Goal: Communication & Community: Answer question/provide support

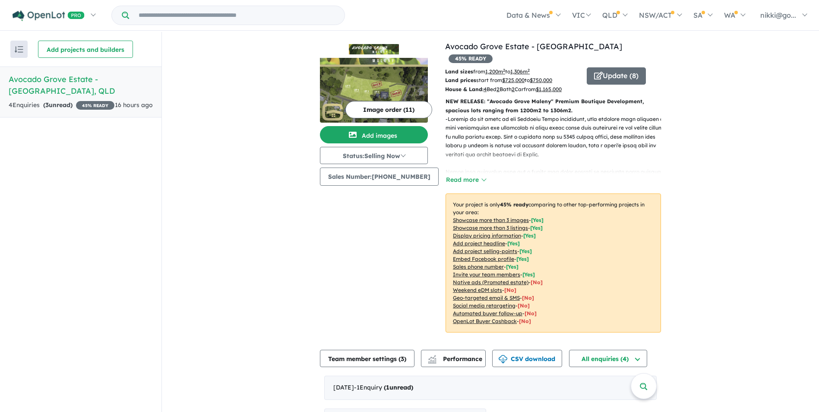
click at [60, 101] on strong "( 3 unread)" at bounding box center [57, 105] width 29 height 8
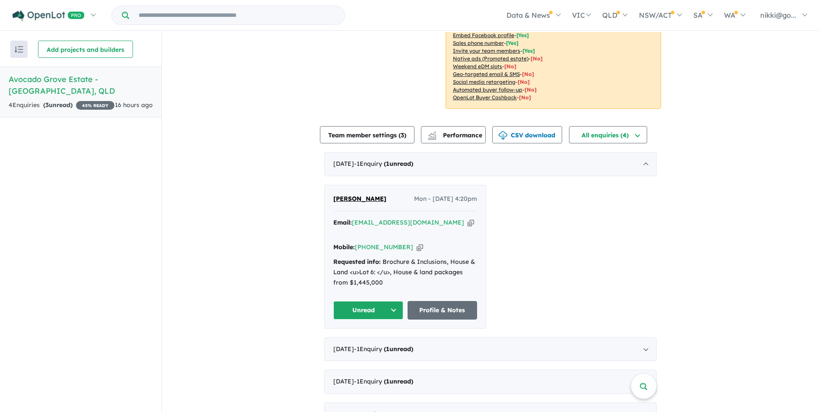
scroll to position [1, 0]
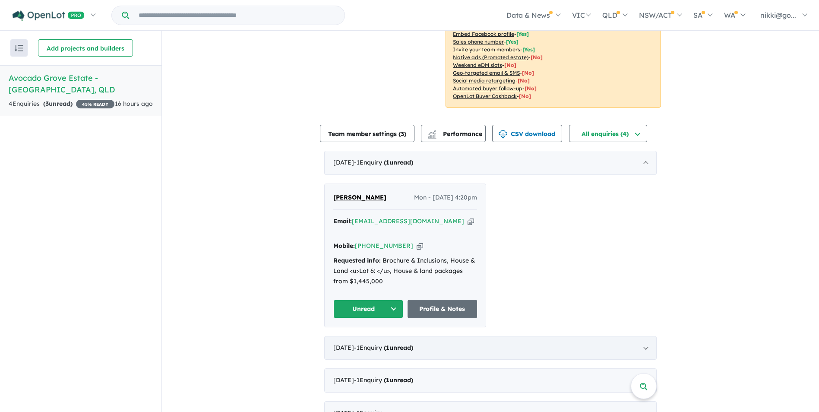
click at [389, 343] on span "1" at bounding box center [387, 347] width 3 height 8
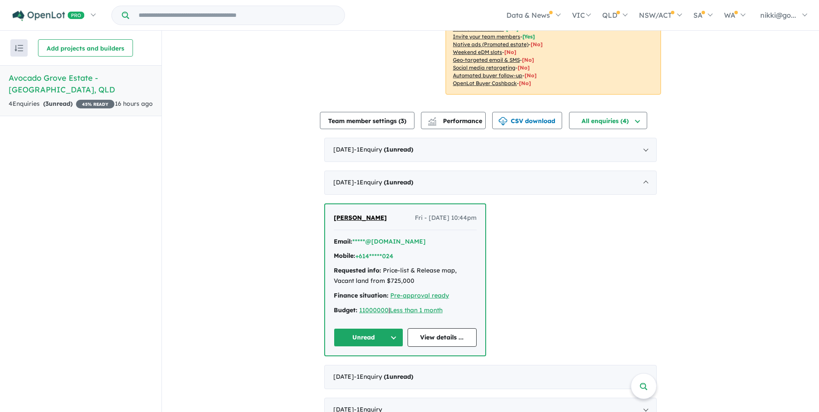
scroll to position [243, 0]
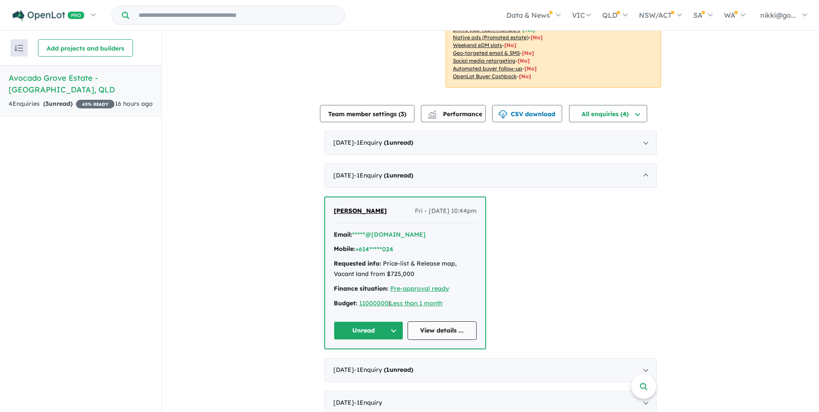
click at [431, 321] on link "View details ..." at bounding box center [441, 330] width 69 height 19
click at [380, 365] on span "- 1 Enquir y ( 1 unread)" at bounding box center [383, 369] width 59 height 8
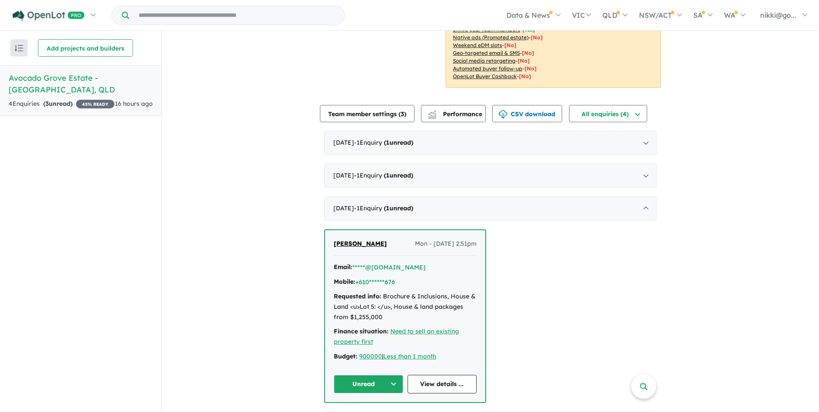
drag, startPoint x: 392, startPoint y: 230, endPoint x: 332, endPoint y: 230, distance: 59.5
click at [334, 239] on div "[PERSON_NAME] Mon - [DATE] 2:51pm" at bounding box center [405, 247] width 143 height 17
drag, startPoint x: 332, startPoint y: 230, endPoint x: 352, endPoint y: 231, distance: 19.5
copy span "[PERSON_NAME]"
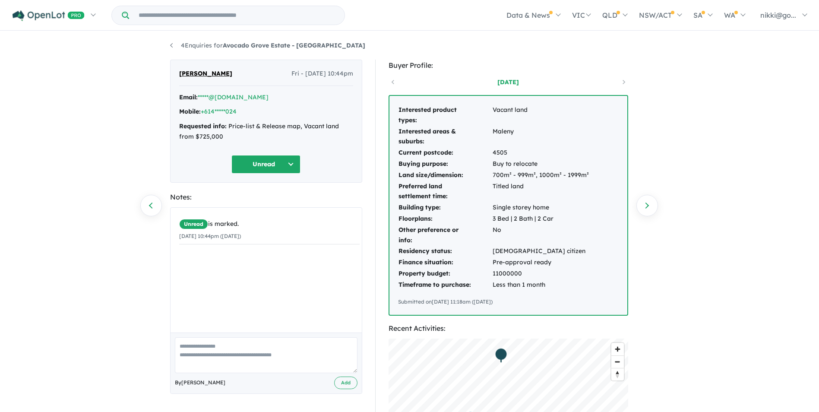
click at [189, 75] on span "[PERSON_NAME]" at bounding box center [205, 74] width 53 height 10
click at [288, 162] on button "Unread" at bounding box center [265, 164] width 69 height 19
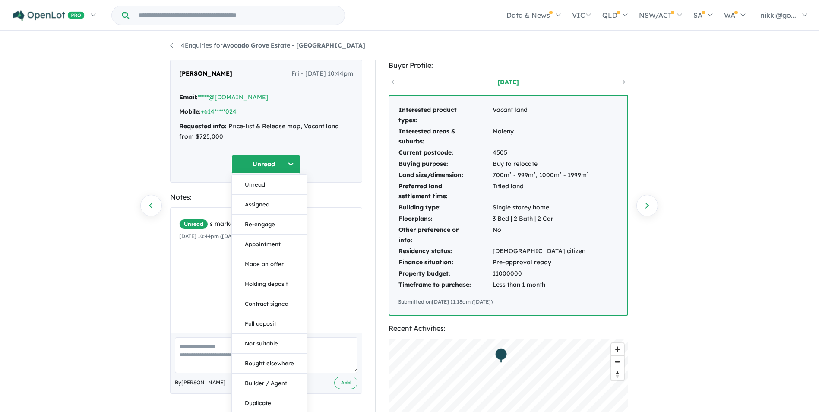
click at [325, 138] on div "Requested info: Price-list & Release map, Vacant land from $725,000" at bounding box center [266, 131] width 174 height 21
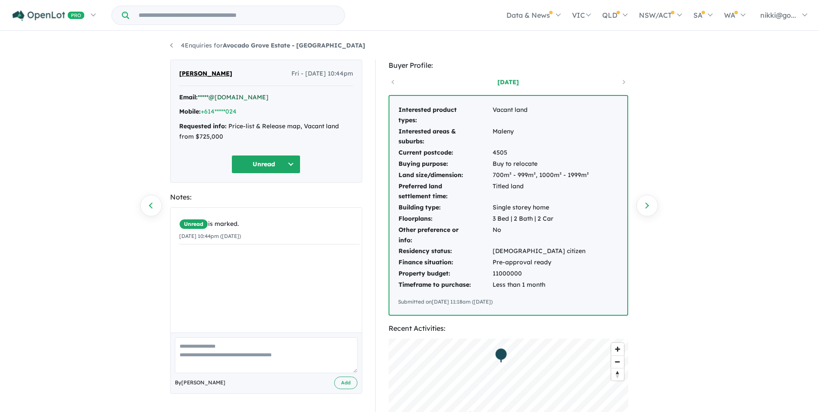
click at [233, 100] on link "*****@[DOMAIN_NAME]" at bounding box center [233, 97] width 71 height 8
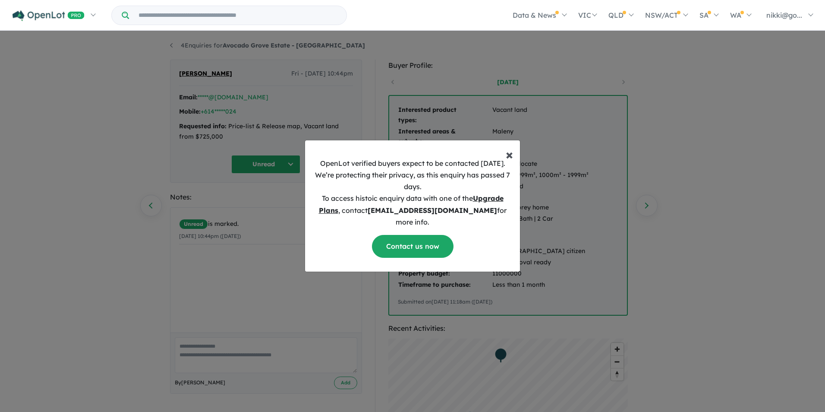
click at [508, 159] on span "×" at bounding box center [509, 153] width 7 height 17
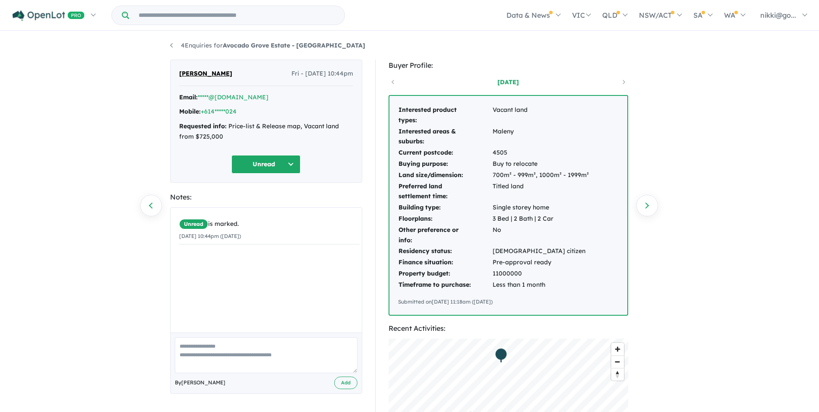
click at [198, 75] on span "[PERSON_NAME]" at bounding box center [205, 74] width 53 height 10
drag, startPoint x: 208, startPoint y: 75, endPoint x: 175, endPoint y: 74, distance: 33.7
click at [175, 74] on div "Leen Hish Fri - 08/08/2025, 10:44pm Email: *****@gmail.com Mobile: +614*****024…" at bounding box center [266, 121] width 192 height 123
drag, startPoint x: 175, startPoint y: 74, endPoint x: 184, endPoint y: 75, distance: 9.1
copy span "[PERSON_NAME]"
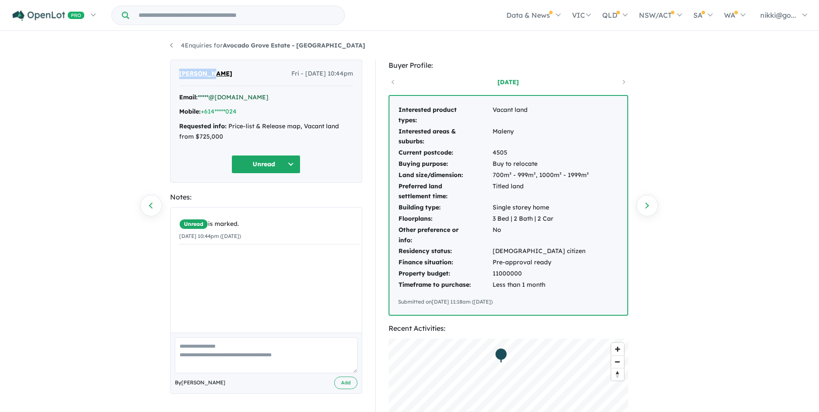
click at [225, 94] on link "*****@[DOMAIN_NAME]" at bounding box center [233, 97] width 71 height 8
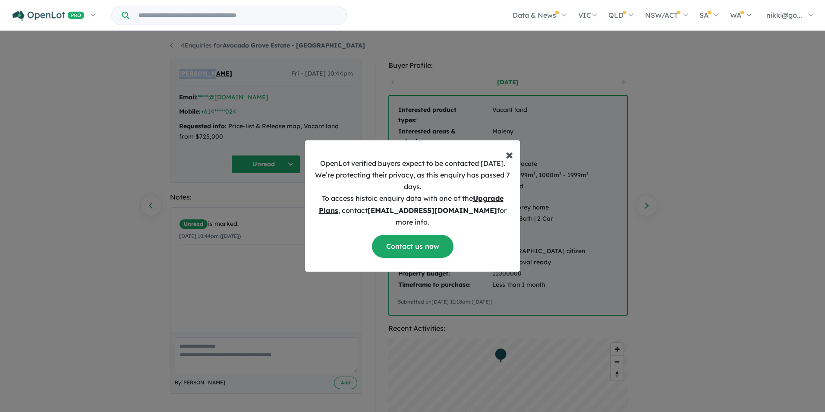
click at [509, 163] on span "×" at bounding box center [509, 153] width 7 height 17
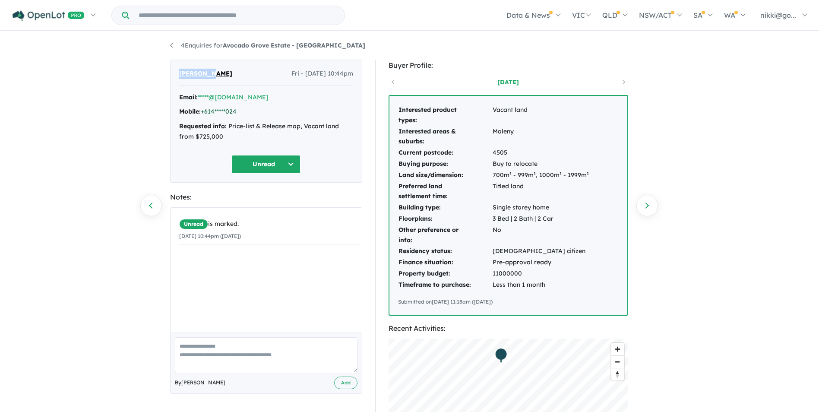
click at [226, 113] on link "+614*****024" at bounding box center [219, 111] width 36 height 8
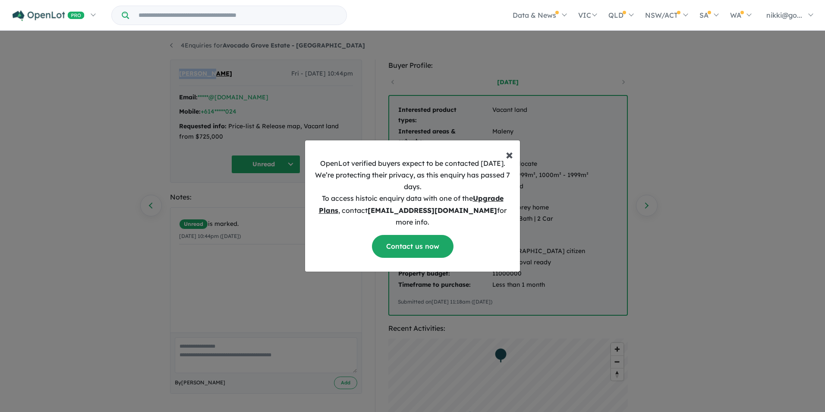
click at [509, 159] on span "×" at bounding box center [509, 153] width 7 height 17
